Goal: Task Accomplishment & Management: Use online tool/utility

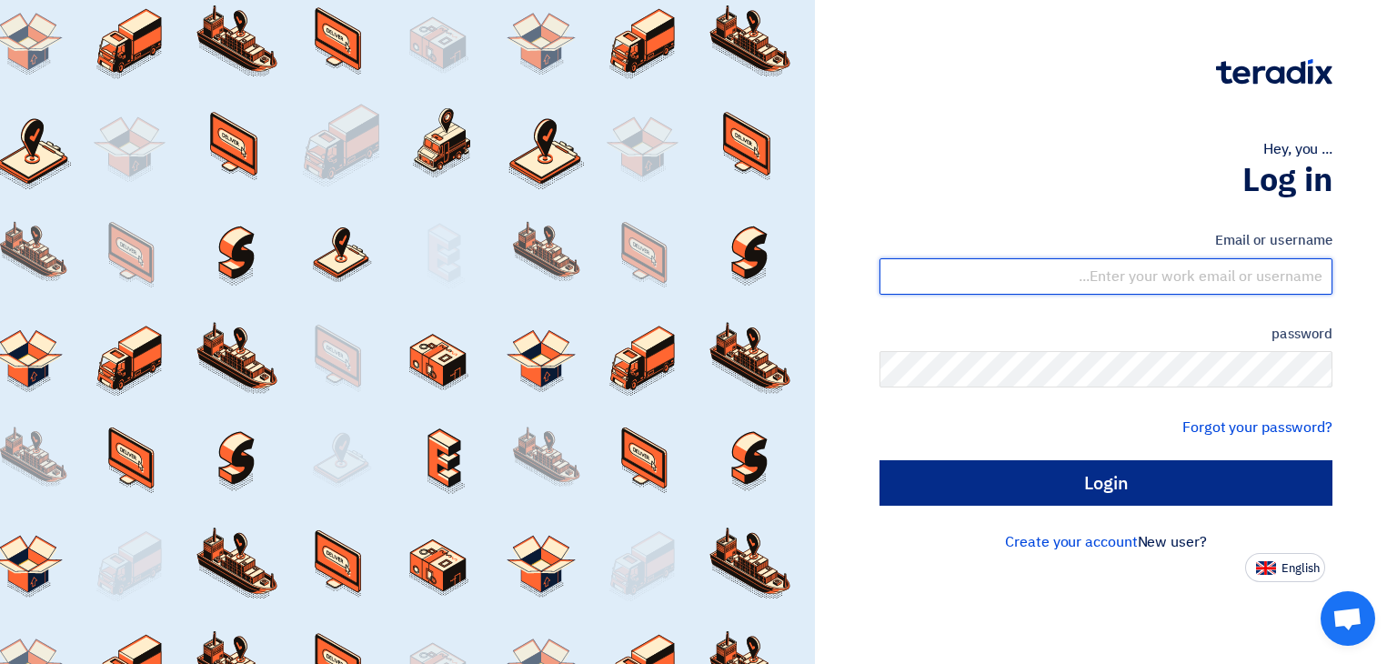
type input "[EMAIL_ADDRESS][DOMAIN_NAME]"
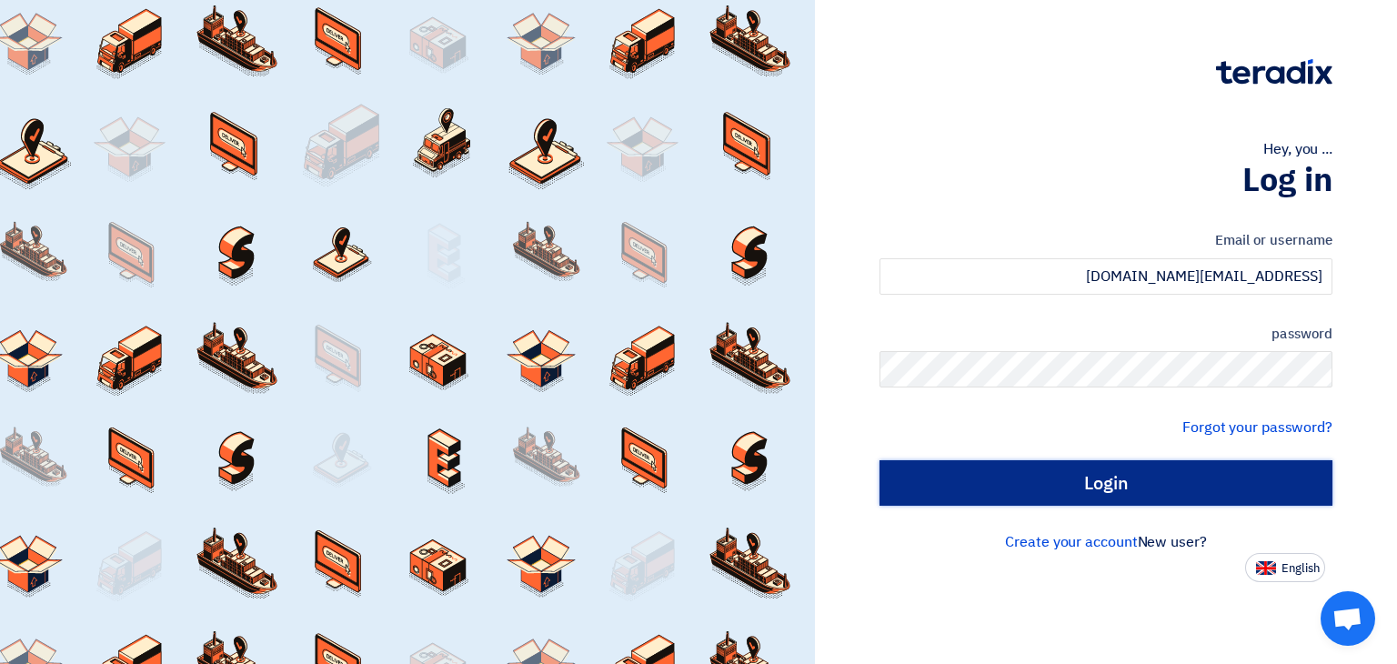
click at [1150, 463] on input "Login" at bounding box center [1105, 482] width 453 height 45
type input "Sign in"
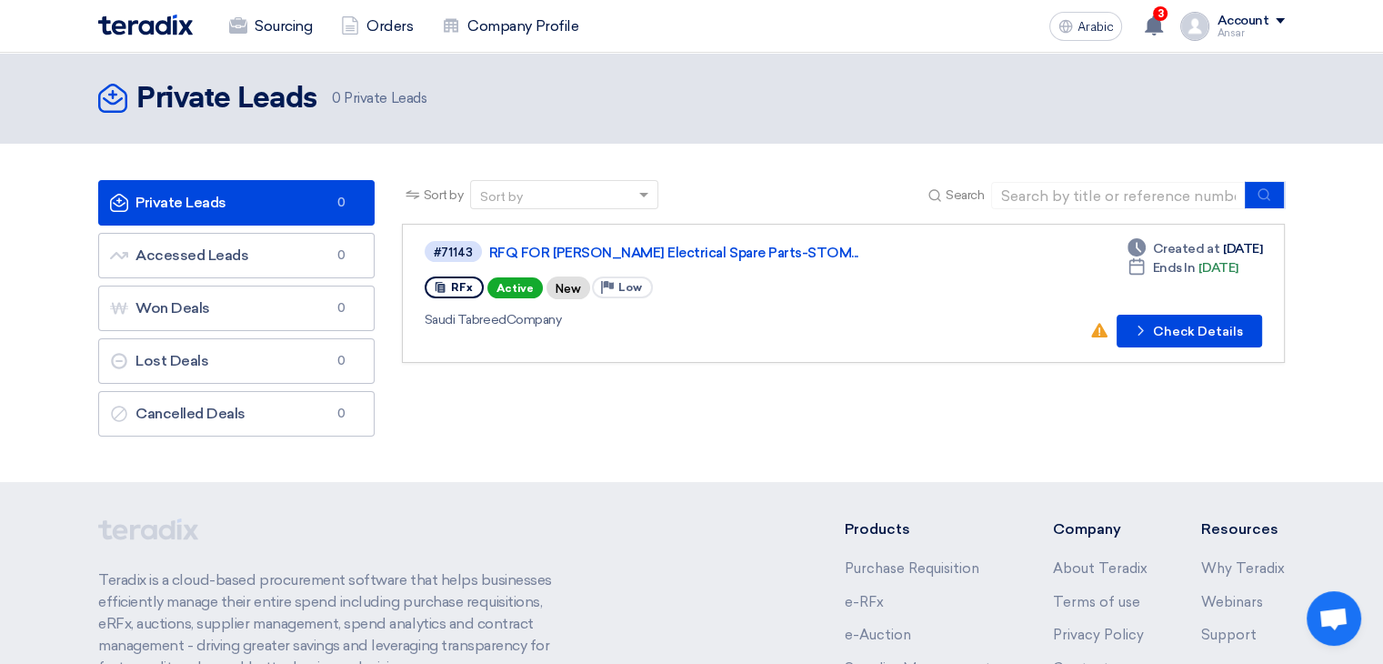
click at [593, 264] on div "#71143 RFQ FOR [PERSON_NAME] Electrical Spare Parts-STOM... RFx Active New Prio…" at bounding box center [686, 293] width 523 height 108
click at [1237, 324] on font "Check Details" at bounding box center [1198, 331] width 90 height 15
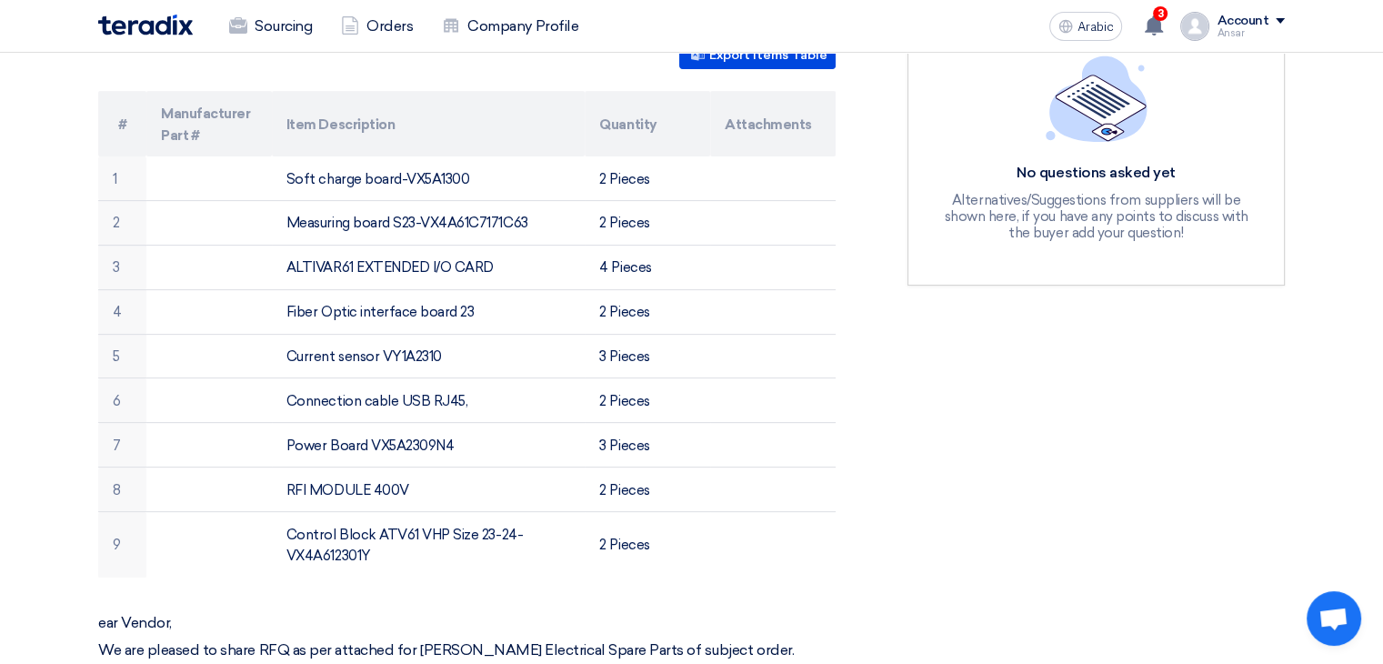
scroll to position [517, 0]
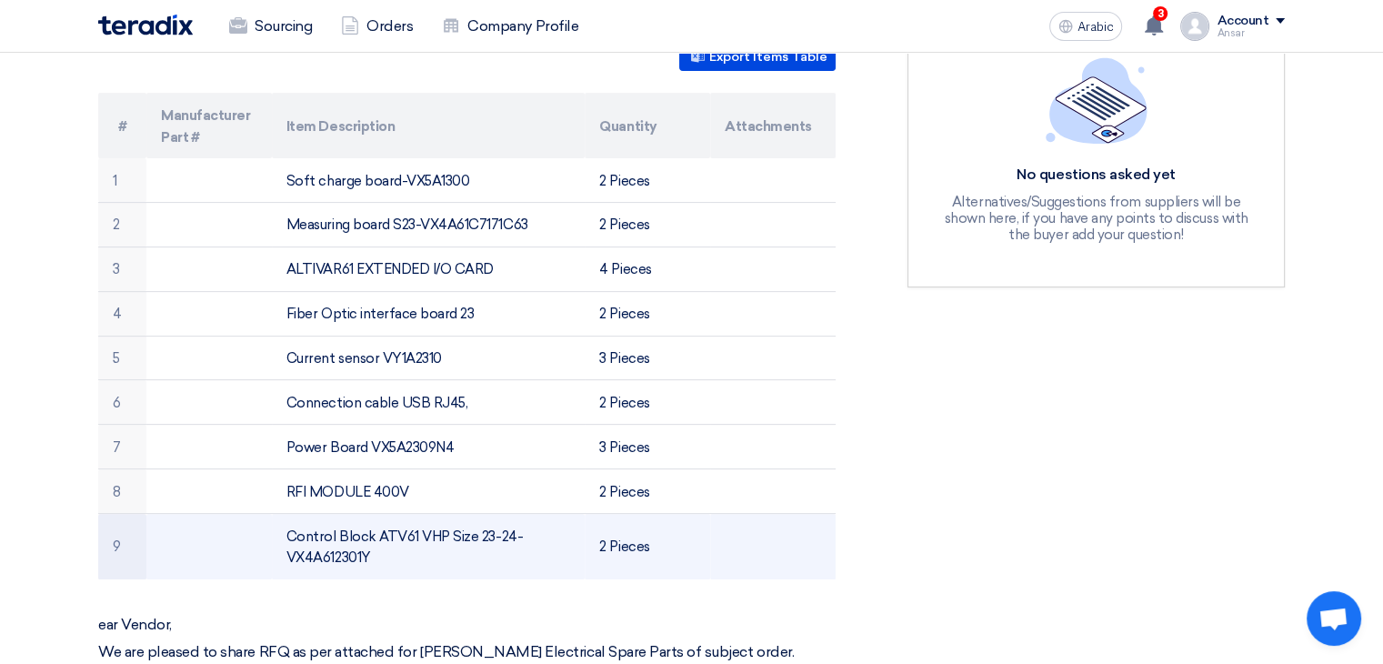
drag, startPoint x: 277, startPoint y: 190, endPoint x: 657, endPoint y: 557, distance: 528.0
click at [657, 557] on tbody "1 Soft charge board-VX5A1300 2 Pieces 2 Measuring board S23-VX4A61C7171C63 2 Pi…" at bounding box center [467, 368] width 738 height 421
copy tbody "Soft charge board-VX5A1300 2 Pieces 2 Measuring board S23-VX4A61C7171C63 2 Piec…"
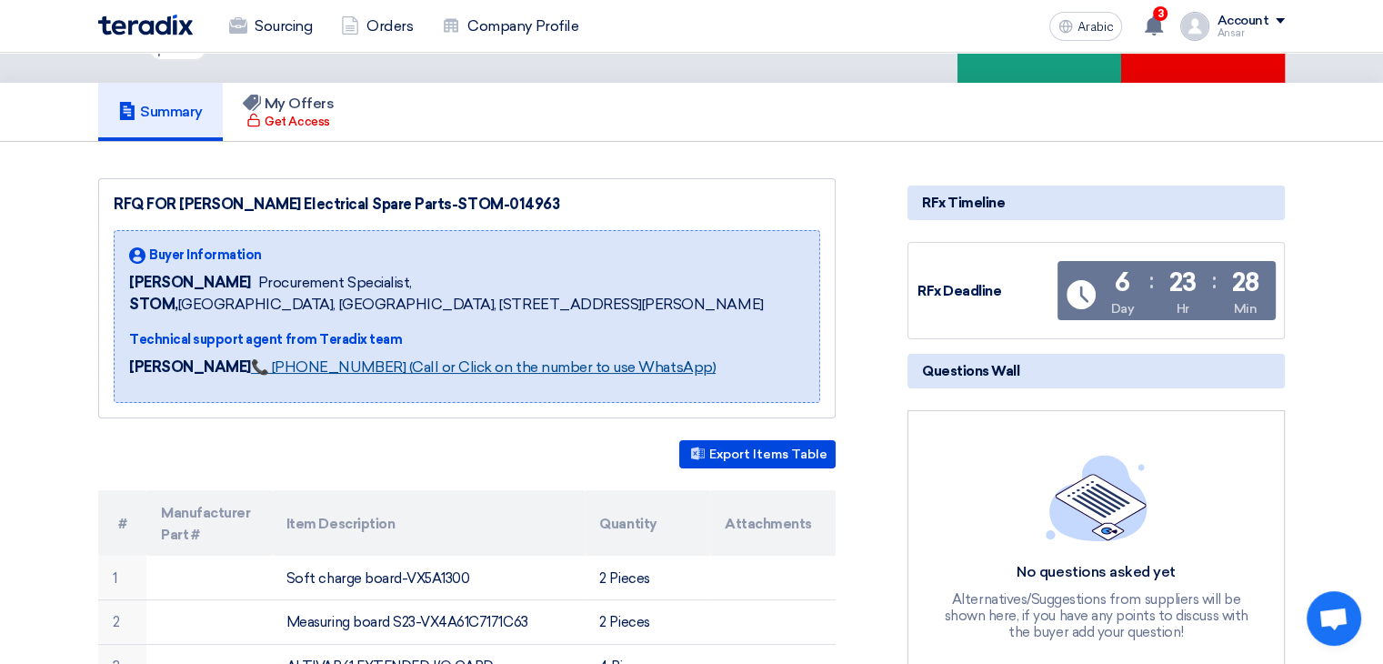
scroll to position [356, 0]
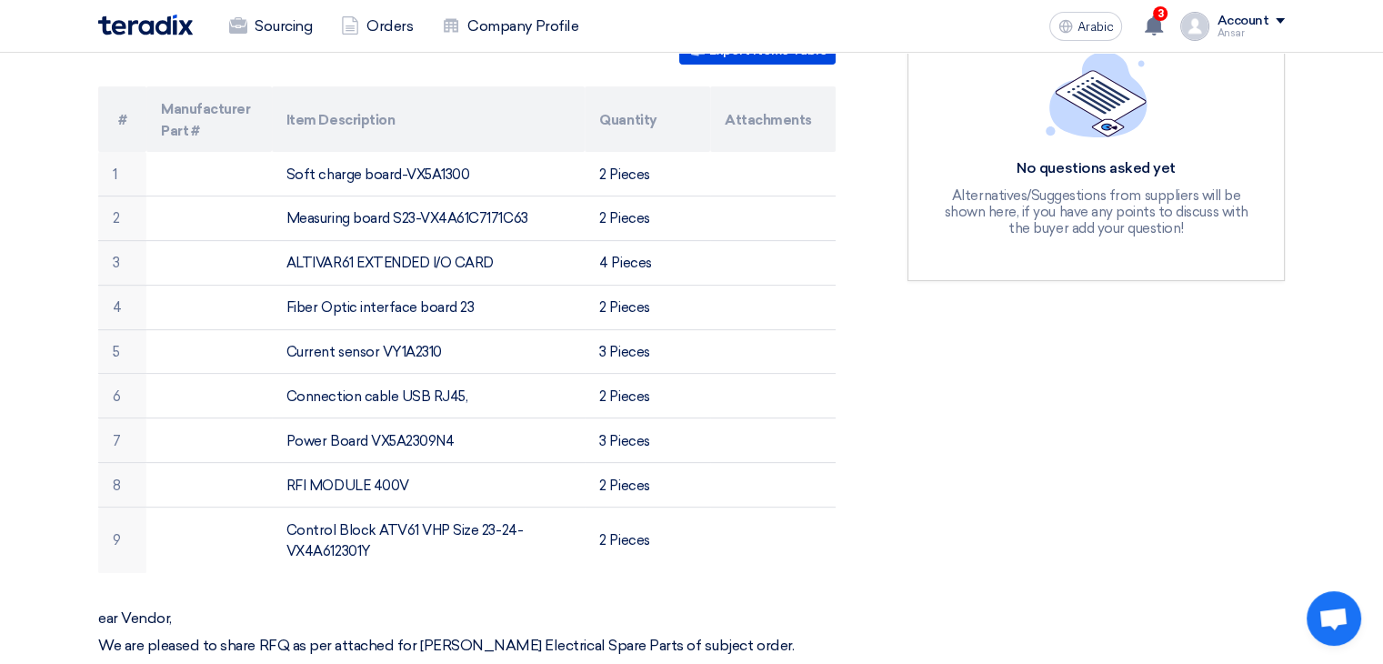
scroll to position [546, 0]
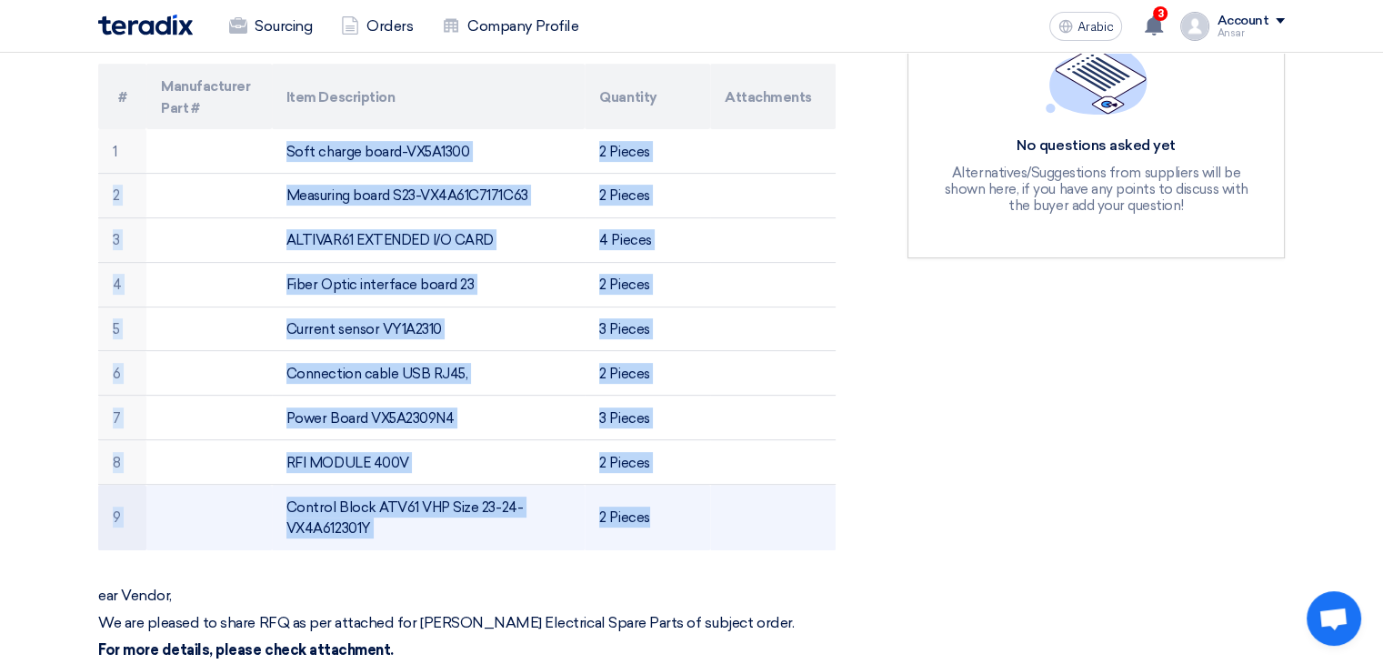
drag, startPoint x: 165, startPoint y: 154, endPoint x: 764, endPoint y: 511, distance: 697.8
click at [764, 511] on tbody "1 Soft charge board-VX5A1300 2 Pieces 2 Measuring board S23-VX4A61C7171C63 2 Pi…" at bounding box center [467, 339] width 738 height 421
copy tbody "Soft charge board-VX5A1300 2 Pieces 2 Measuring board S23-VX4A61C7171C63 2 Piec…"
